Goal: Communication & Community: Answer question/provide support

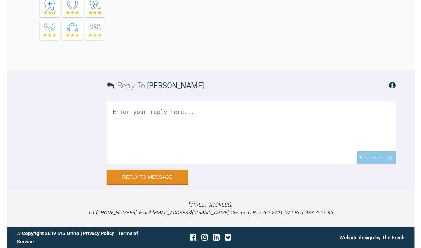
scroll to position [4039, 0]
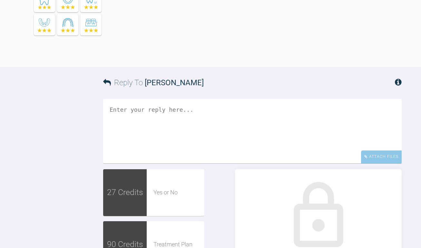
scroll to position [1253, 0]
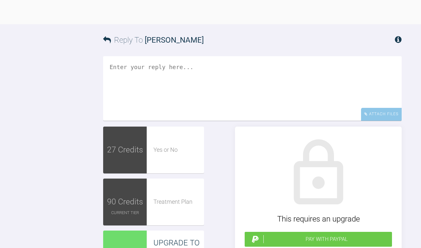
drag, startPoint x: 202, startPoint y: 160, endPoint x: 136, endPoint y: 151, distance: 67.0
drag, startPoint x: 194, startPoint y: 170, endPoint x: 175, endPoint y: 158, distance: 22.0
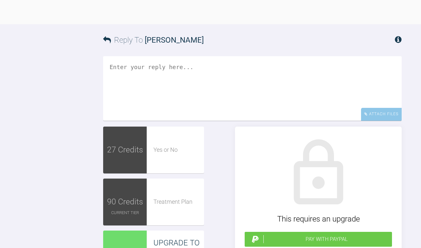
drag, startPoint x: 136, startPoint y: 151, endPoint x: 203, endPoint y: 177, distance: 71.1
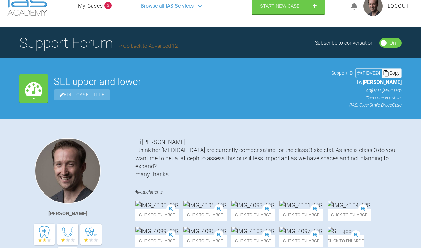
scroll to position [0, 0]
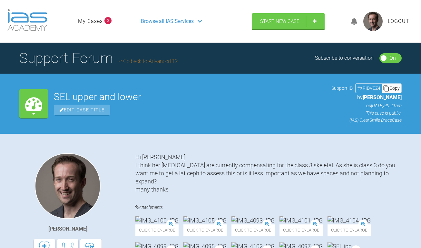
click at [354, 19] on icon at bounding box center [354, 21] width 6 height 7
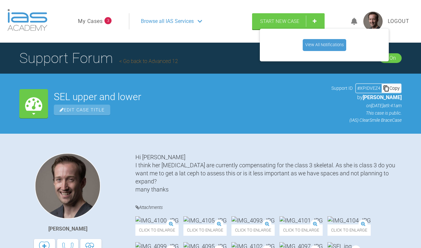
click at [324, 41] on link "View All Notifications" at bounding box center [325, 45] width 44 height 12
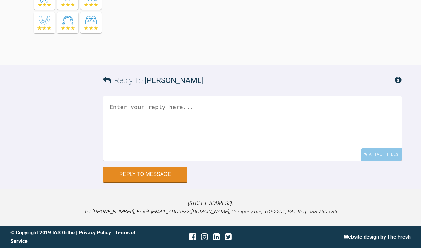
scroll to position [2561, 0]
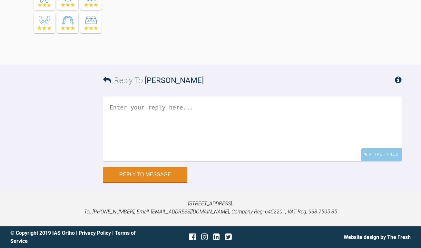
scroll to position [5993, 0]
drag, startPoint x: 154, startPoint y: 117, endPoint x: 227, endPoint y: 86, distance: 80.1
